Goal: Task Accomplishment & Management: Manage account settings

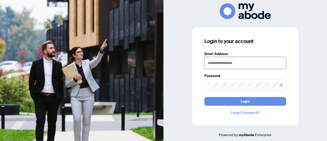
click at [218, 63] on input "text" at bounding box center [246, 63] width 82 height 12
type input "**********"
click at [205, 97] on button "Login" at bounding box center [246, 101] width 82 height 9
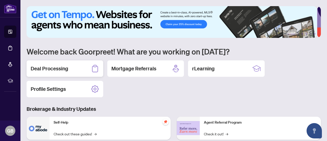
click at [69, 71] on div "Deal Processing" at bounding box center [65, 68] width 77 height 16
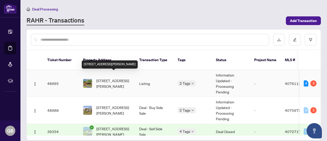
click at [121, 78] on span "[STREET_ADDRESS][PERSON_NAME]" at bounding box center [113, 83] width 35 height 11
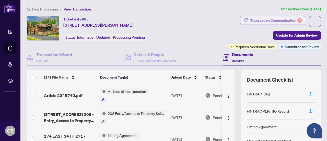
click at [275, 22] on div "Transaction Communication 3" at bounding box center [277, 20] width 52 height 8
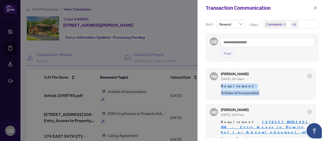
drag, startPoint x: 318, startPoint y: 78, endPoint x: 319, endPoint y: 92, distance: 13.8
click at [319, 92] on div "Sort: Newest Filter: Comments +1 GB Post NB [PERSON_NAME] [DATE], 09:10am Requi…" at bounding box center [263, 78] width 130 height 125
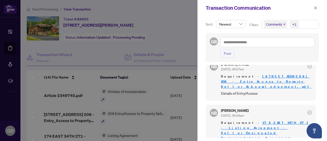
scroll to position [48, 0]
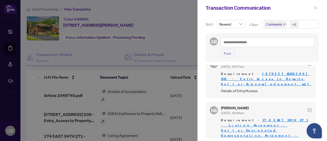
click at [314, 7] on button "button" at bounding box center [315, 8] width 7 height 6
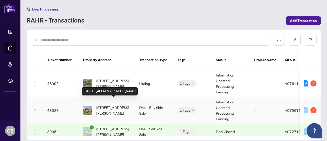
click at [117, 107] on span "[STREET_ADDRESS][PERSON_NAME]" at bounding box center [113, 110] width 35 height 11
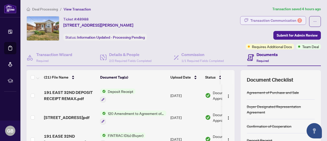
click at [284, 21] on div "Transaction Communication 2" at bounding box center [277, 20] width 52 height 8
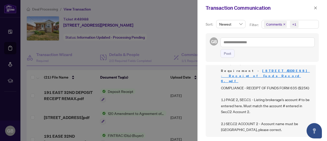
scroll to position [72, 0]
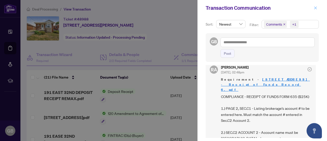
click at [317, 7] on icon "close" at bounding box center [316, 8] width 4 height 4
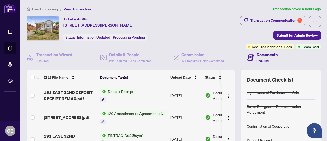
scroll to position [72, 0]
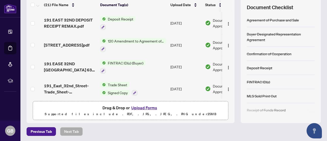
click at [140, 106] on button "Upload Forms" at bounding box center [144, 107] width 29 height 7
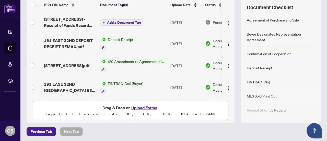
click at [127, 21] on span "Add a Document Tag" at bounding box center [124, 23] width 34 height 4
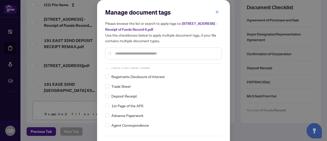
scroll to position [0, 0]
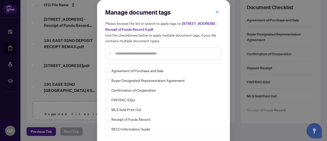
click at [156, 52] on input "text" at bounding box center [166, 54] width 103 height 6
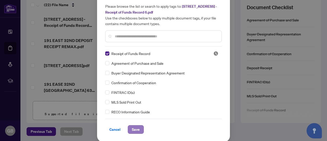
click at [133, 128] on span "Save" at bounding box center [136, 129] width 8 height 8
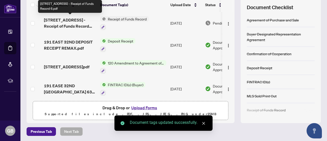
click at [79, 23] on span "[STREET_ADDRESS] - Receipt of Funds Record 6.pdf" at bounding box center [70, 23] width 52 height 12
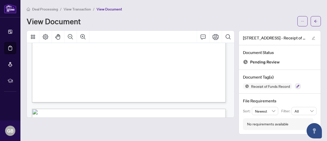
scroll to position [457, 0]
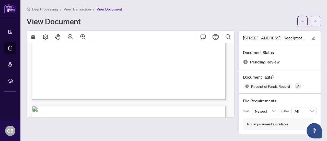
click at [320, 21] on button "button" at bounding box center [316, 21] width 10 height 10
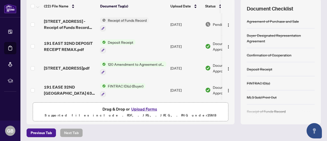
scroll to position [72, 0]
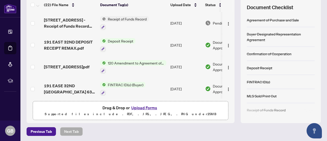
click at [148, 109] on button "Upload Forms" at bounding box center [144, 107] width 29 height 7
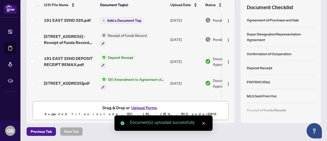
click at [120, 20] on span "Add a Document Tag" at bounding box center [124, 21] width 34 height 4
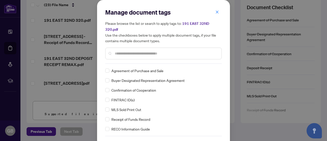
click at [143, 51] on input "text" at bounding box center [166, 54] width 103 height 6
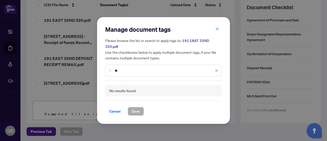
type input "*"
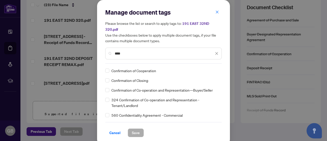
type input "****"
click at [137, 129] on span "Save" at bounding box center [136, 133] width 8 height 8
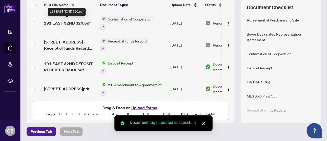
click at [79, 21] on span "191 EAST 32ND 320.pdf" at bounding box center [67, 23] width 47 height 6
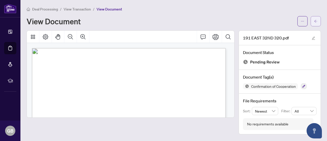
click at [316, 23] on span "button" at bounding box center [316, 21] width 4 height 8
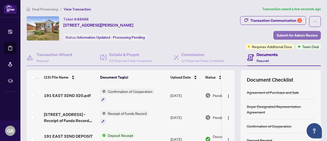
click at [289, 37] on span "Submit for Admin Review" at bounding box center [297, 35] width 41 height 8
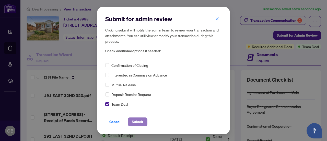
click at [139, 122] on span "Submit" at bounding box center [138, 122] width 12 height 8
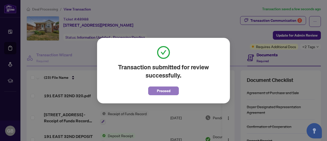
click at [159, 91] on span "Proceed" at bounding box center [164, 91] width 14 height 8
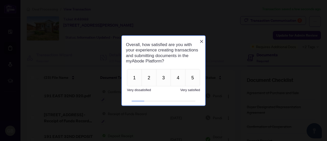
click at [202, 39] on icon "Close button" at bounding box center [202, 41] width 4 height 4
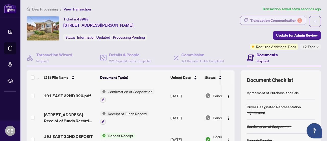
click at [272, 16] on div "Transaction Communication 2" at bounding box center [277, 20] width 52 height 8
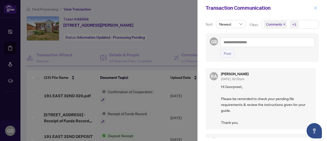
click at [315, 10] on span "button" at bounding box center [316, 8] width 4 height 8
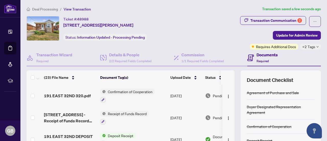
drag, startPoint x: 231, startPoint y: 90, endPoint x: 231, endPoint y: 99, distance: 9.0
click at [231, 99] on div "(23) File Name Document Tag(s) Upload Date Status 191 EAST 32ND 320.pdf Confirm…" at bounding box center [174, 132] width 294 height 125
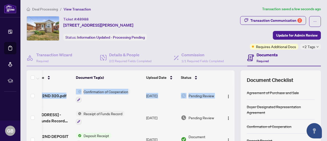
scroll to position [0, 30]
drag, startPoint x: 229, startPoint y: 95, endPoint x: 230, endPoint y: 104, distance: 9.3
click at [230, 104] on div "191 EAST 32ND 320.pdf Confirmation of Cooperation [DATE] Pending Review [STREET…" at bounding box center [131, 128] width 208 height 86
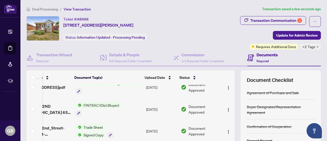
click at [210, 94] on td "Document Approved" at bounding box center [200, 87] width 43 height 22
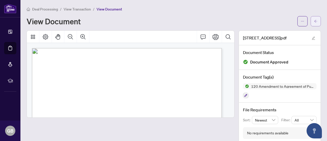
click at [311, 24] on button "button" at bounding box center [316, 21] width 10 height 10
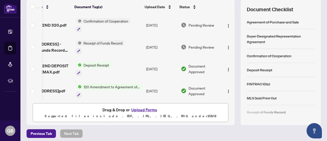
scroll to position [0, 30]
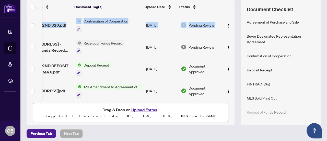
drag, startPoint x: 229, startPoint y: 23, endPoint x: 230, endPoint y: 29, distance: 6.2
click at [230, 29] on div "191 EAST 32ND 320.pdf Confirmation of Cooperation [DATE] Pending Review [STREET…" at bounding box center [131, 57] width 208 height 86
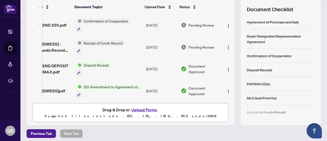
click at [237, 43] on div "(23) File Name Document Tag(s) Upload Date Status 191 EAST 32ND 320.pdf Confirm…" at bounding box center [174, 62] width 294 height 125
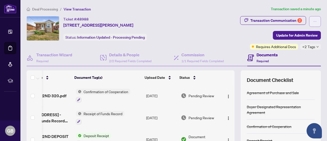
click at [309, 21] on button "button" at bounding box center [315, 21] width 12 height 11
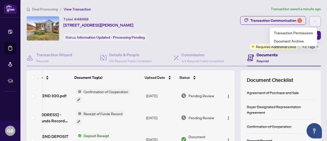
click at [309, 21] on button "button" at bounding box center [315, 21] width 12 height 11
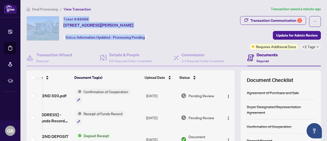
drag, startPoint x: 322, startPoint y: 21, endPoint x: 324, endPoint y: 2, distance: 19.8
click at [324, 2] on main "Deal Processing / View Transaction Transaction saved a minute ago Ticket #: 489…" at bounding box center [173, 70] width 307 height 141
click at [191, 28] on div "Ticket #: 48988 [STREET_ADDRESS][PERSON_NAME] Status: Information Updated - Pro…" at bounding box center [110, 28] width 166 height 25
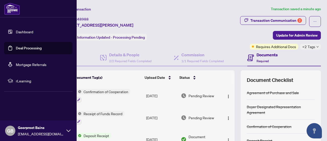
click at [13, 16] on div at bounding box center [38, 8] width 77 height 17
click at [14, 12] on img at bounding box center [12, 9] width 16 height 12
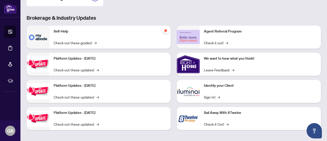
scroll to position [93, 0]
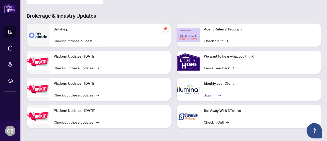
click at [212, 92] on link "Sign In! →" at bounding box center [212, 95] width 16 height 6
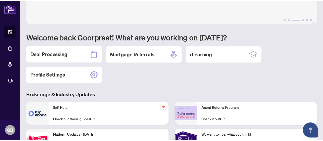
scroll to position [0, 0]
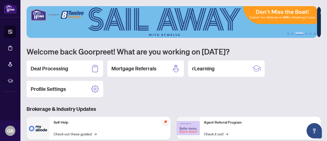
click at [294, 32] on img at bounding box center [172, 22] width 291 height 32
click at [97, 88] on icon at bounding box center [95, 89] width 8 height 8
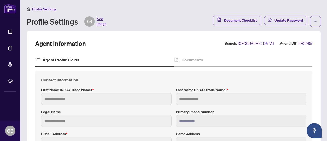
type input "*********"
type input "*****"
type input "**********"
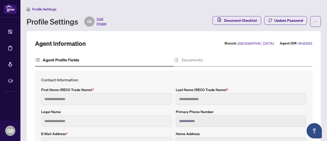
type input "*"
type input "*******"
type input "**********"
type input "****"
type input "**********"
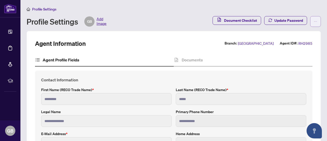
click at [314, 24] on button "button" at bounding box center [315, 21] width 11 height 11
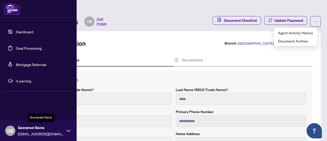
click at [50, 126] on span "Goorpreet Bains" at bounding box center [41, 128] width 46 height 6
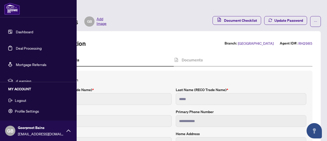
click at [27, 102] on button "Logout" at bounding box center [38, 100] width 69 height 9
